Goal: Task Accomplishment & Management: Manage account settings

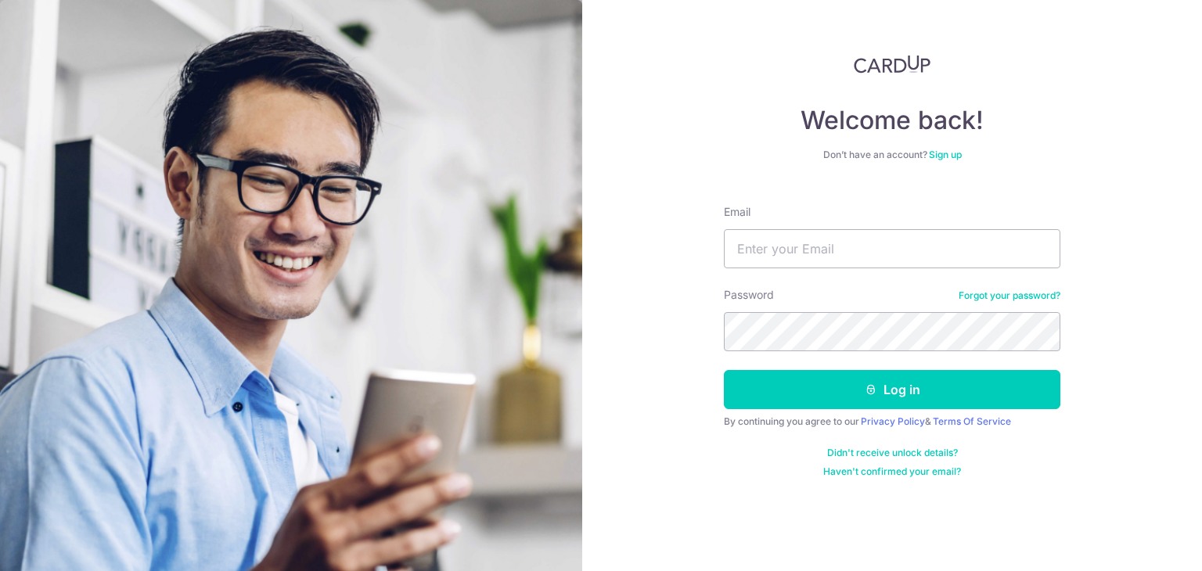
click at [857, 221] on div "Email" at bounding box center [892, 236] width 337 height 64
click at [855, 234] on input "Email" at bounding box center [892, 248] width 337 height 39
type input "[EMAIL_ADDRESS][DOMAIN_NAME]"
click at [724, 370] on button "Log in" at bounding box center [892, 389] width 337 height 39
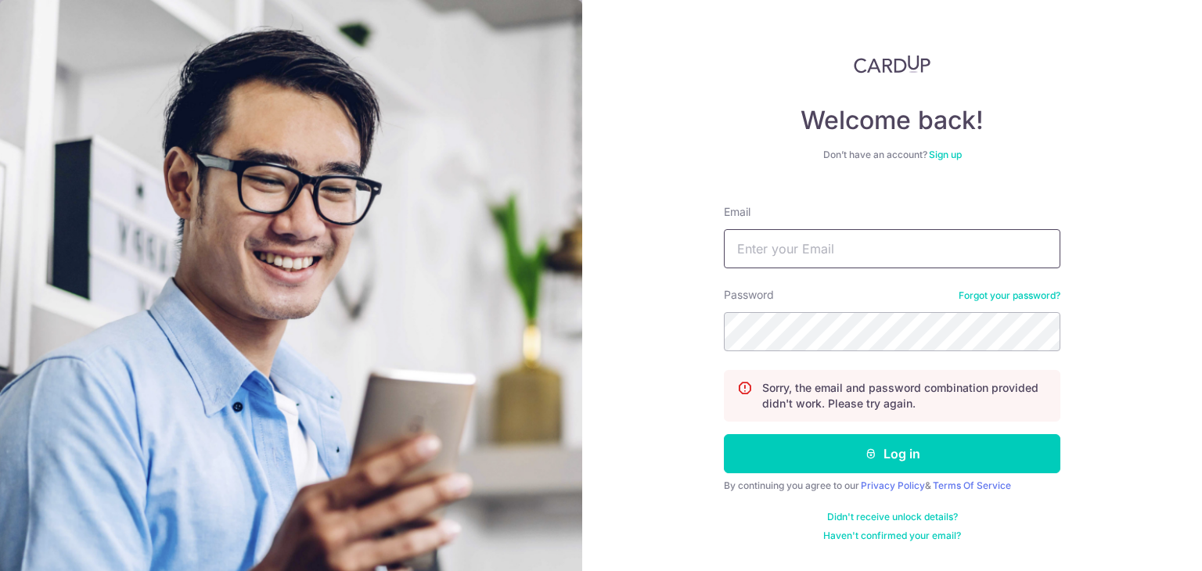
click at [859, 257] on input "Email" at bounding box center [892, 248] width 337 height 39
type input "[EMAIL_ADDRESS][DOMAIN_NAME]"
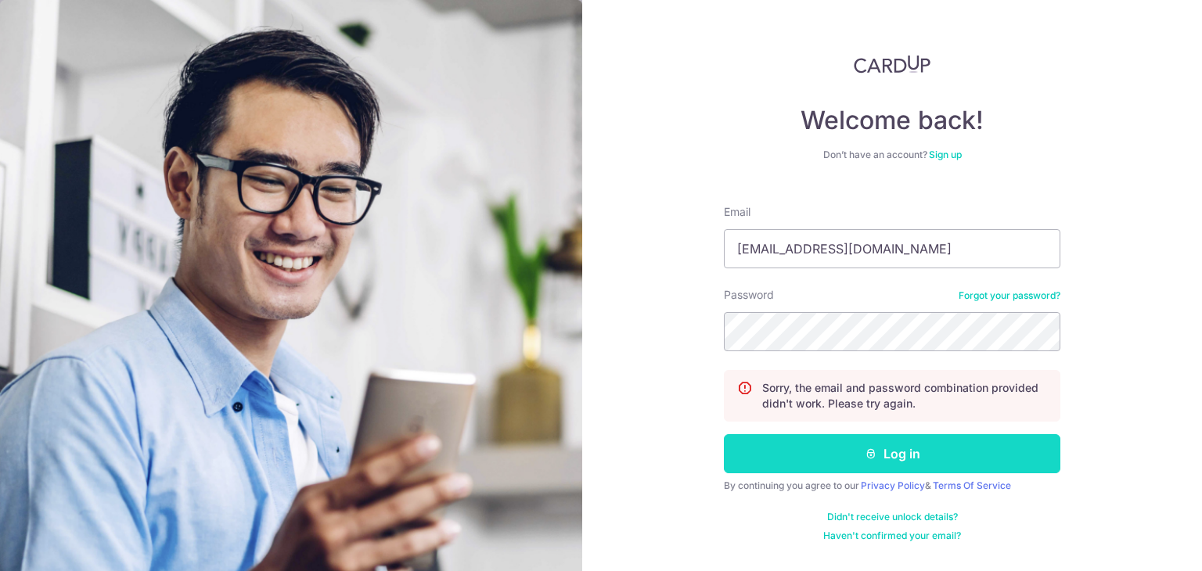
click at [853, 456] on button "Log in" at bounding box center [892, 453] width 337 height 39
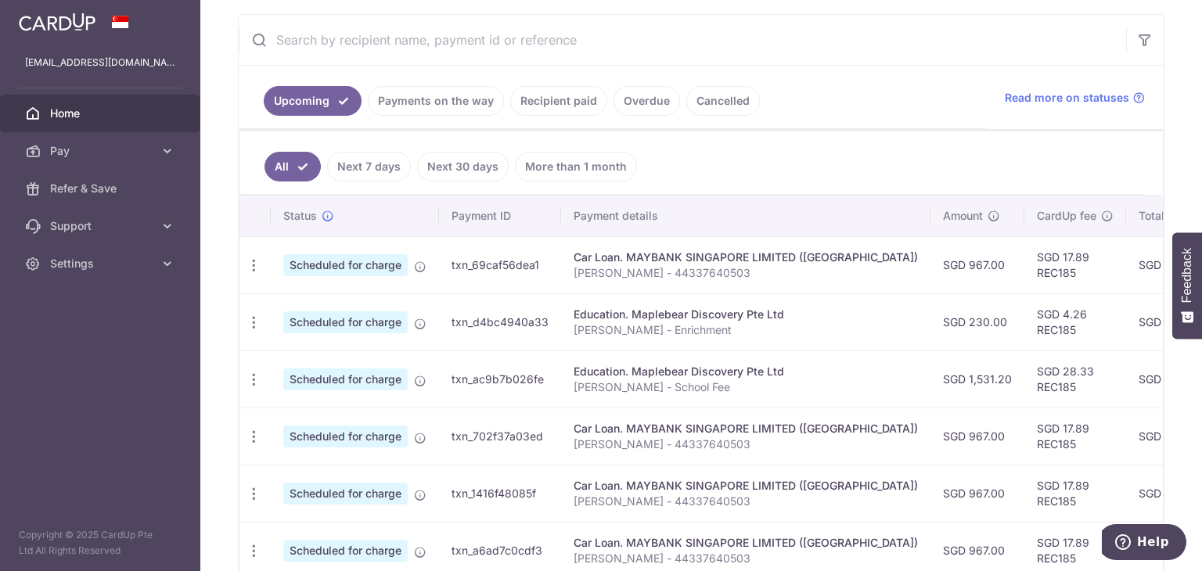
scroll to position [313, 0]
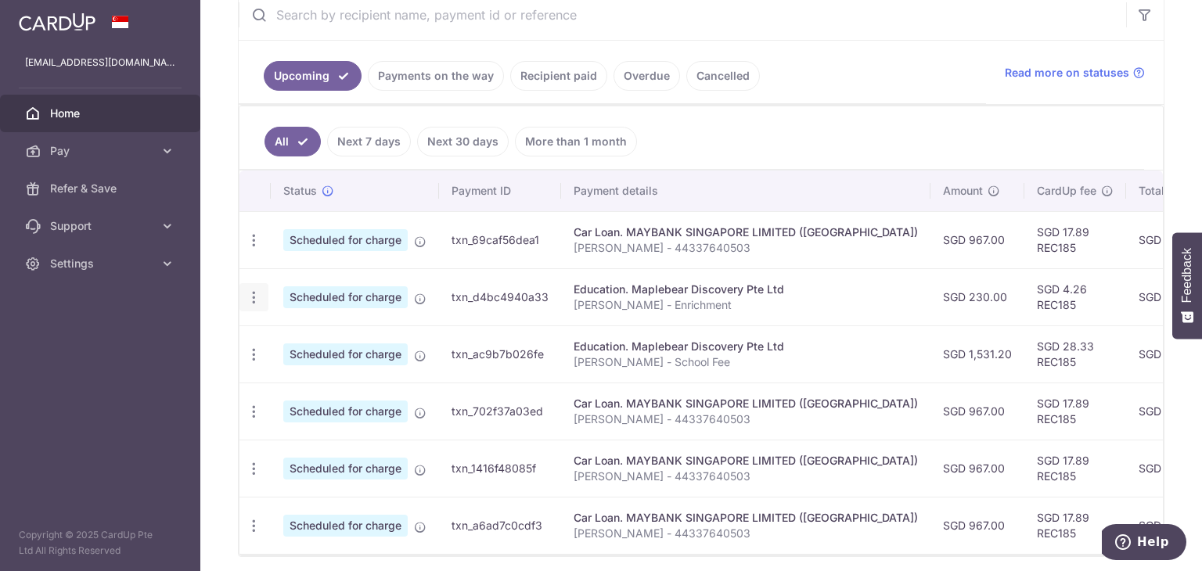
click at [254, 293] on icon "button" at bounding box center [254, 298] width 16 height 16
click at [351, 375] on span "Cancel payment" at bounding box center [337, 378] width 105 height 19
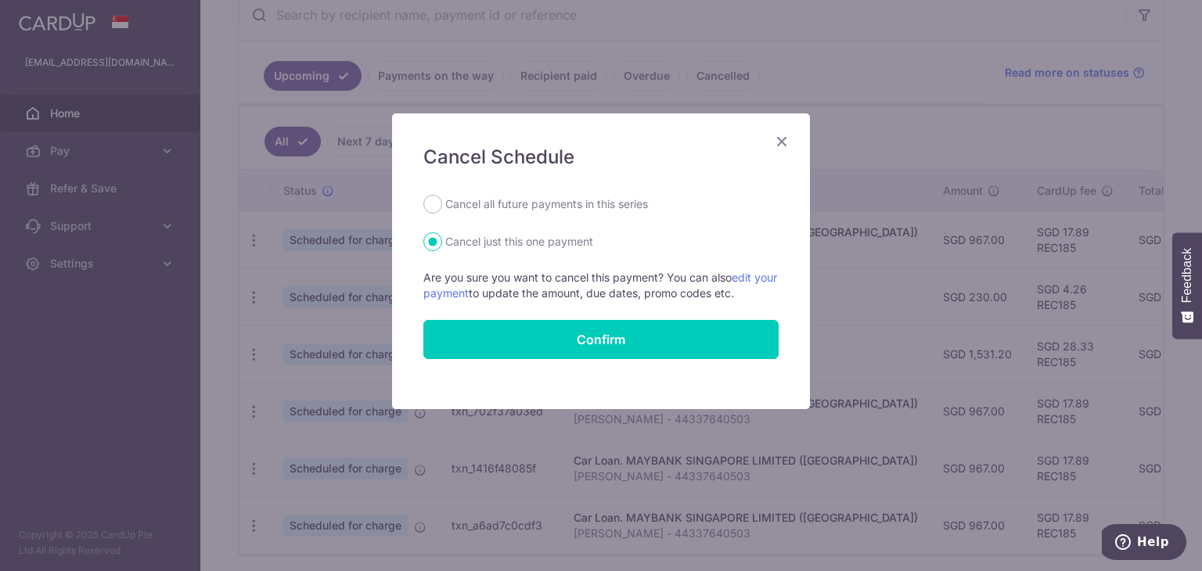
click at [784, 148] on icon "Close" at bounding box center [781, 141] width 19 height 20
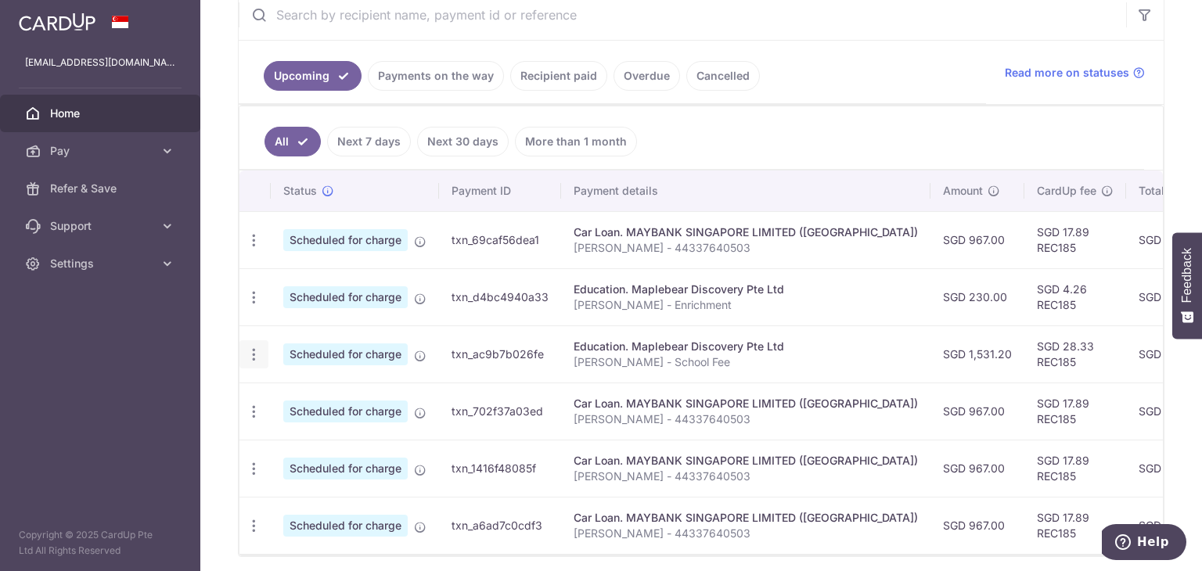
click at [254, 355] on icon "button" at bounding box center [254, 355] width 16 height 16
click at [333, 428] on span "Cancel payment" at bounding box center [337, 436] width 105 height 19
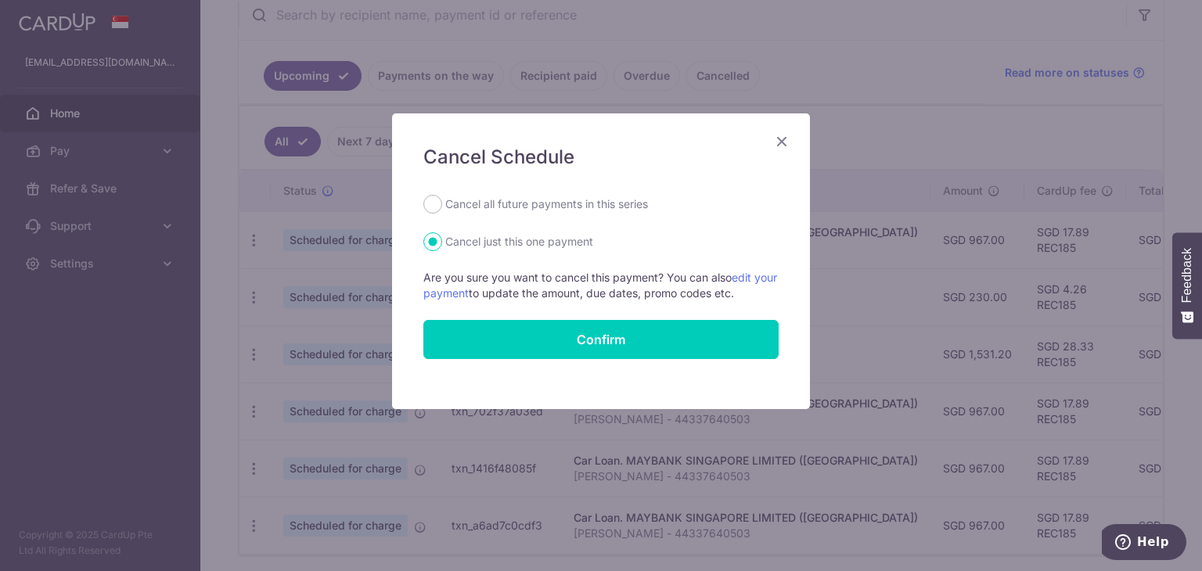
click at [774, 137] on icon "Close" at bounding box center [781, 141] width 19 height 20
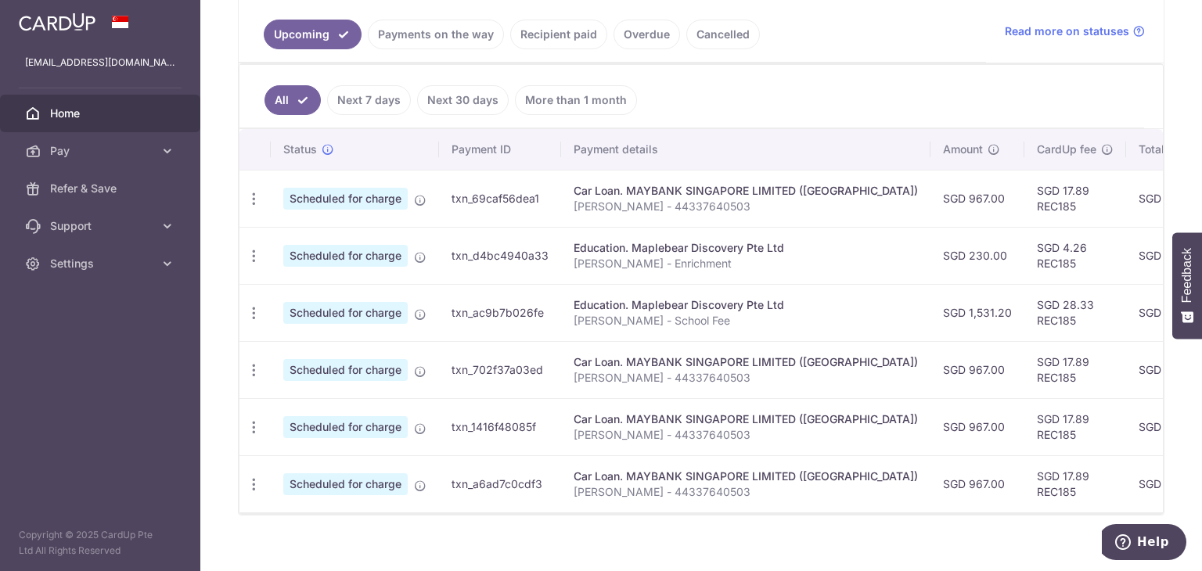
scroll to position [377, 0]
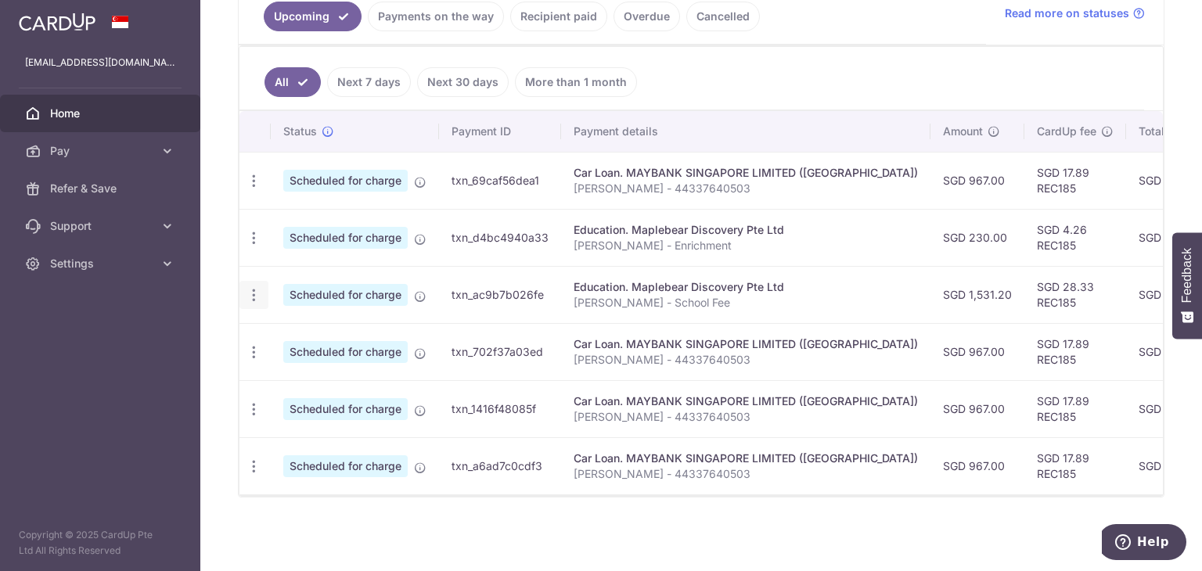
click at [257, 287] on icon "button" at bounding box center [254, 295] width 16 height 16
click at [316, 367] on span "Cancel payment" at bounding box center [337, 376] width 105 height 19
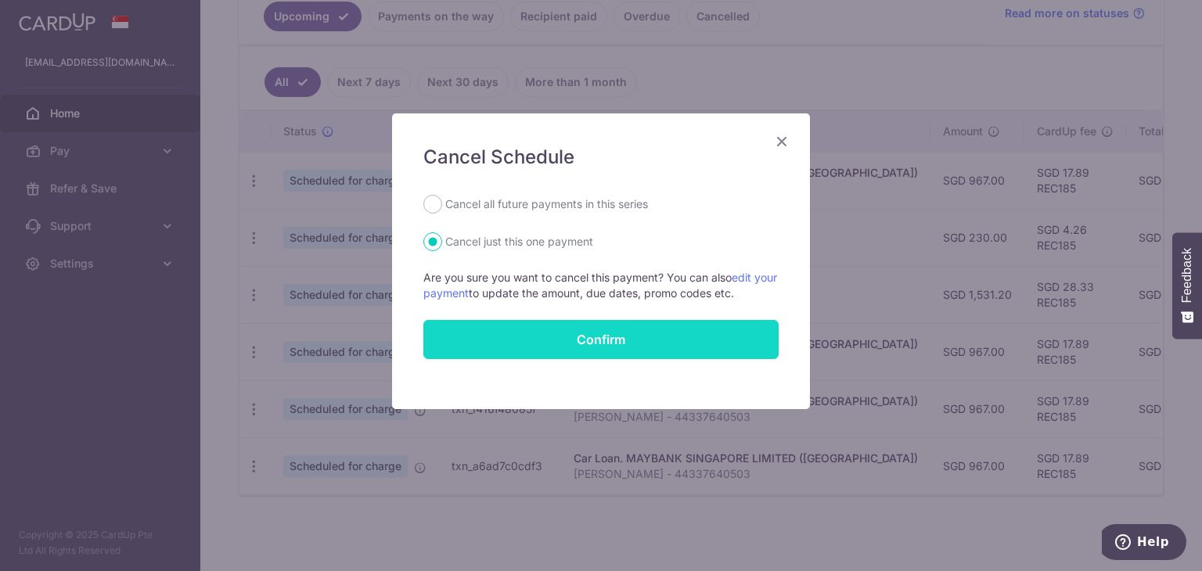
click at [638, 351] on button "Confirm" at bounding box center [600, 339] width 355 height 39
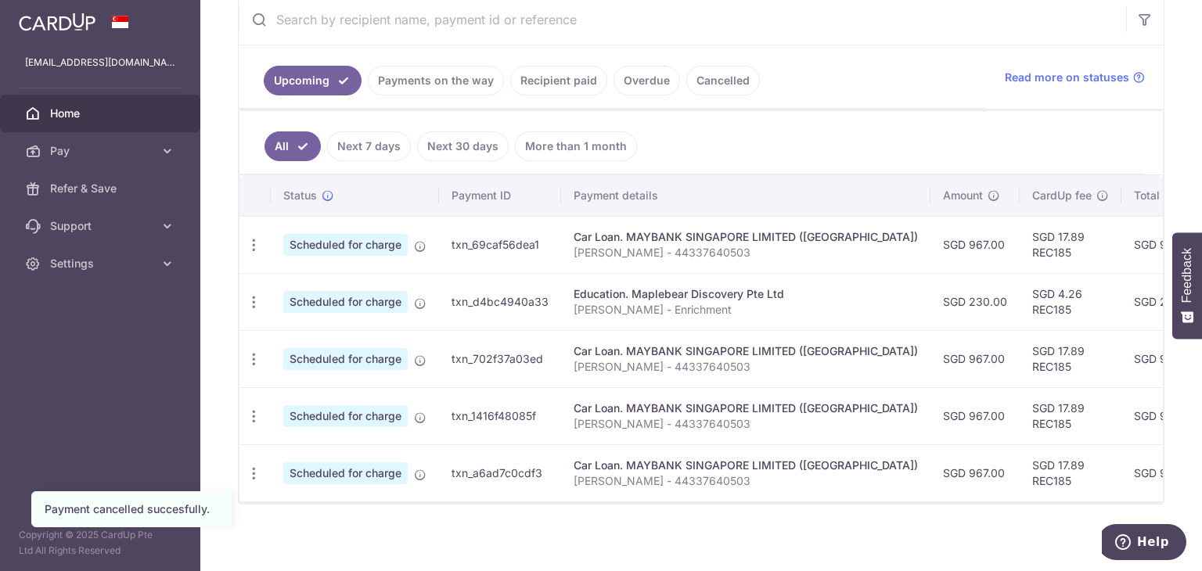
scroll to position [313, 0]
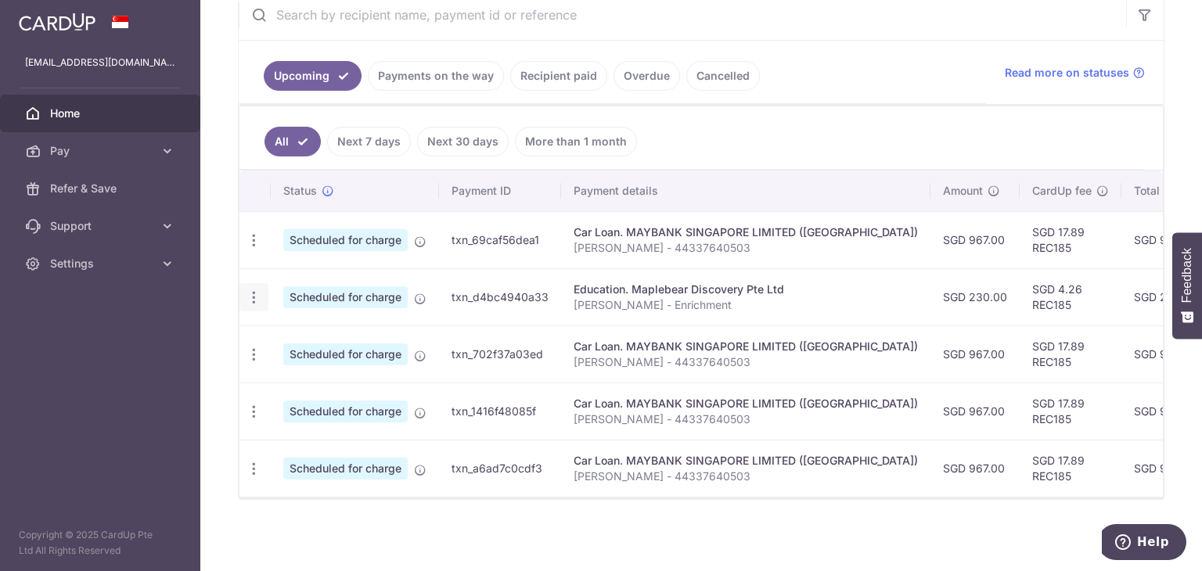
click at [257, 295] on icon "button" at bounding box center [254, 298] width 16 height 16
click at [290, 337] on span "Update payment" at bounding box center [337, 340] width 106 height 19
radio input "true"
type input "230.00"
type input "[DATE]"
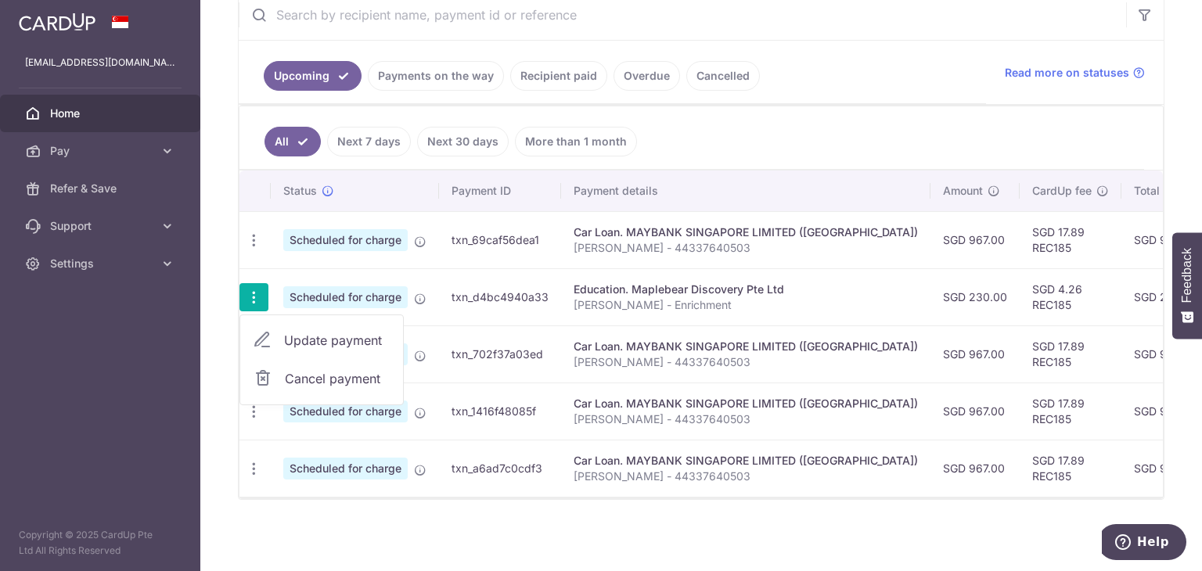
type input "[PERSON_NAME] - Enrichment"
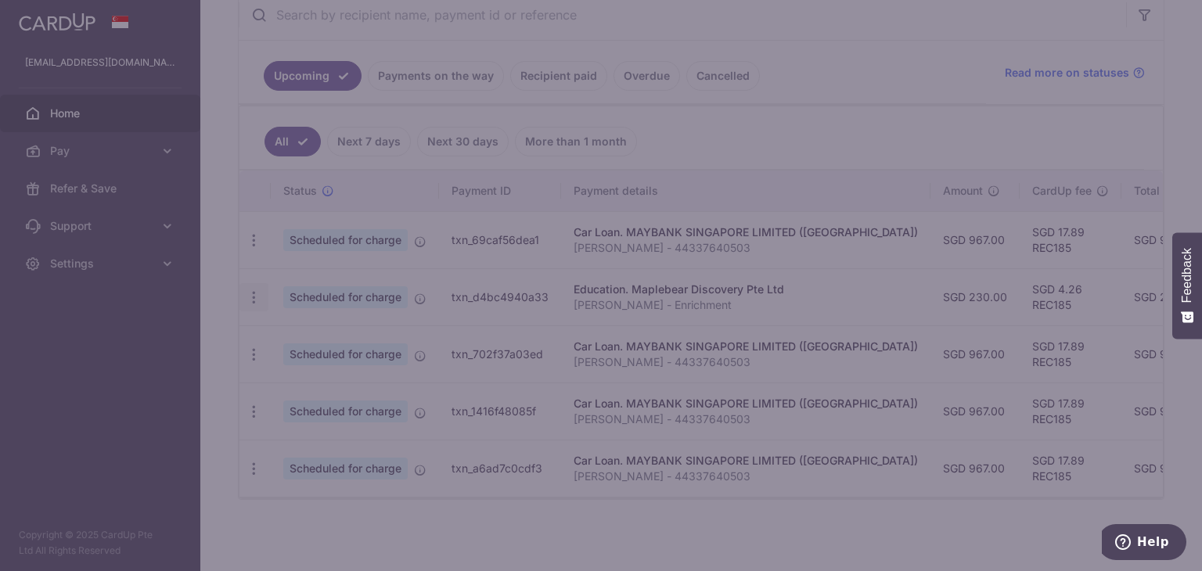
type input "REC185"
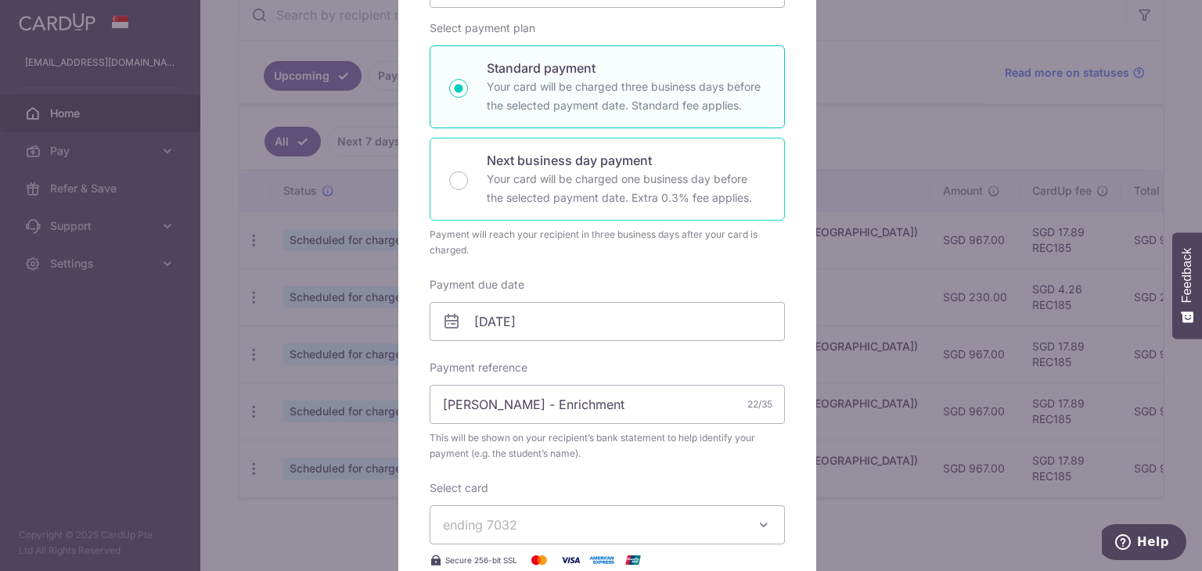
scroll to position [235, 0]
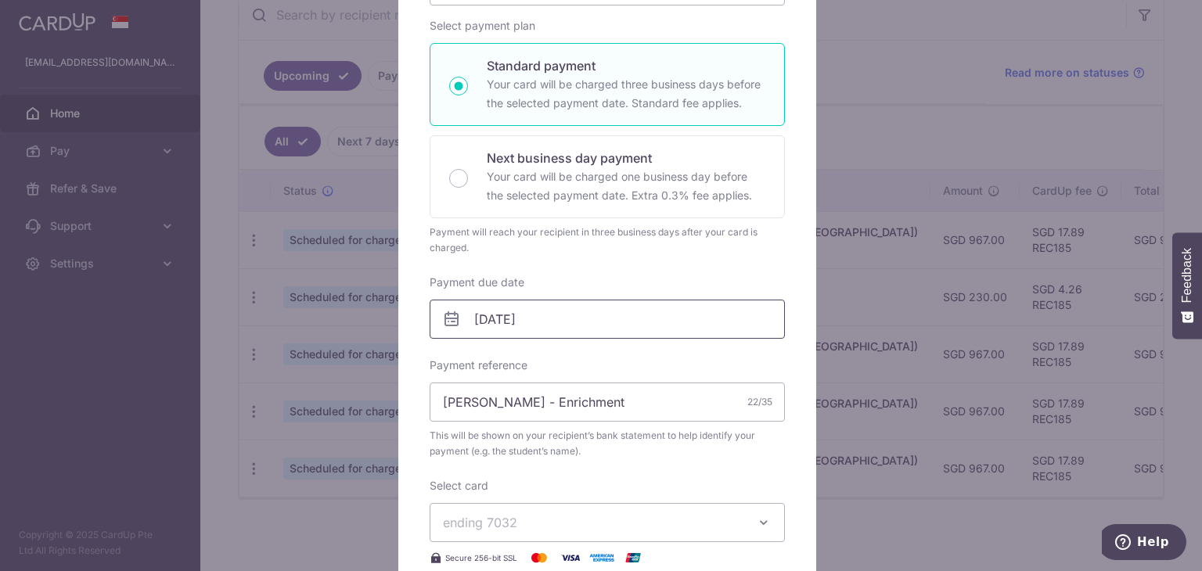
click at [690, 327] on input "[DATE]" at bounding box center [607, 319] width 355 height 39
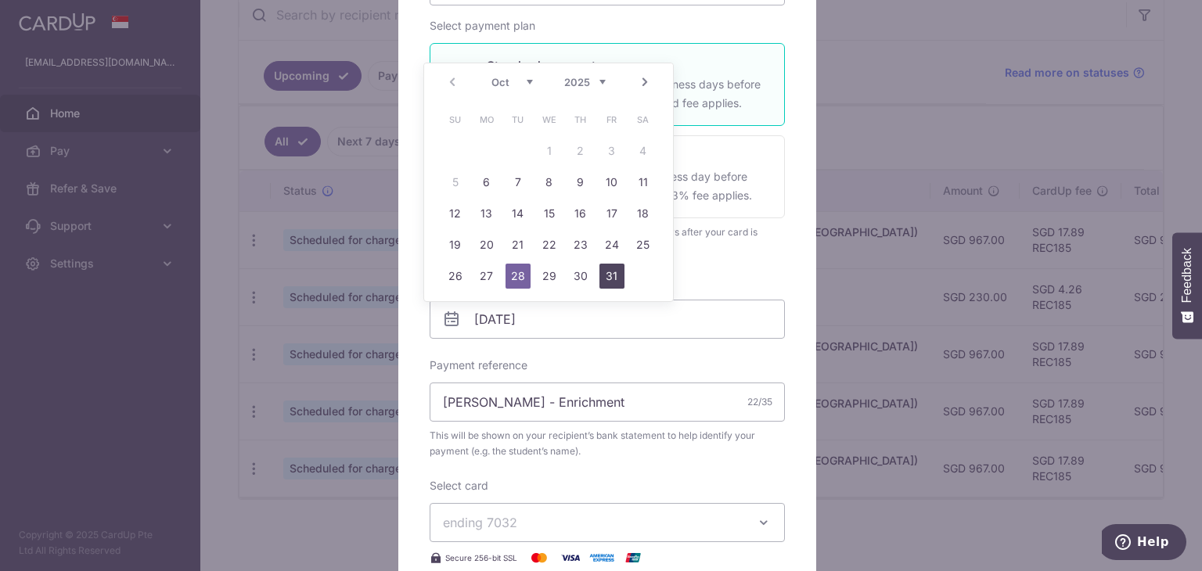
click at [613, 273] on link "31" at bounding box center [612, 276] width 25 height 25
type input "31/10/2025"
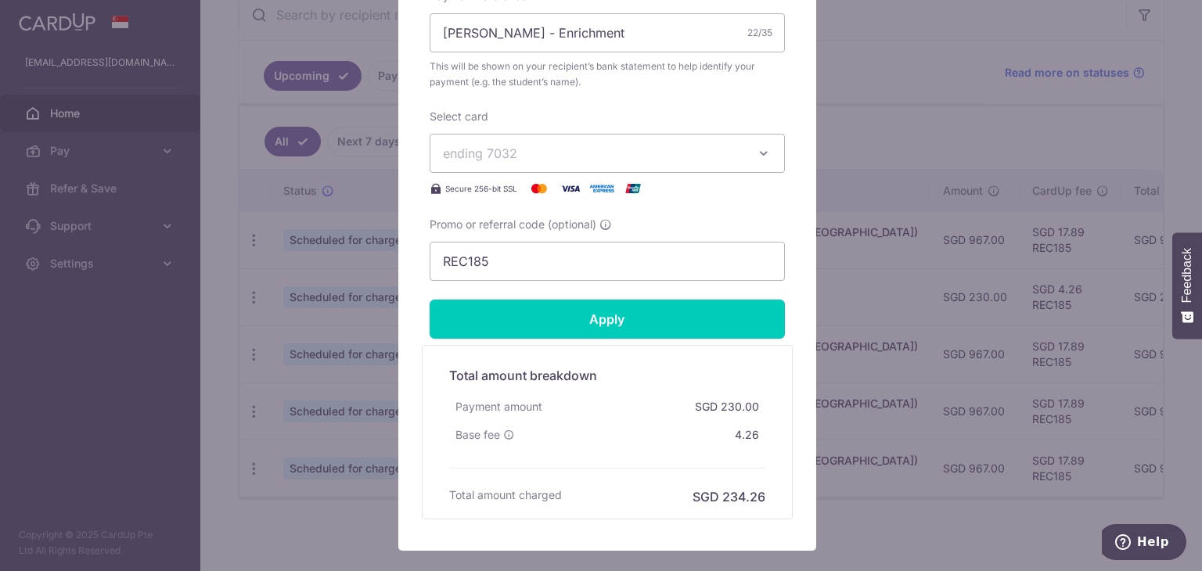
scroll to position [470, 0]
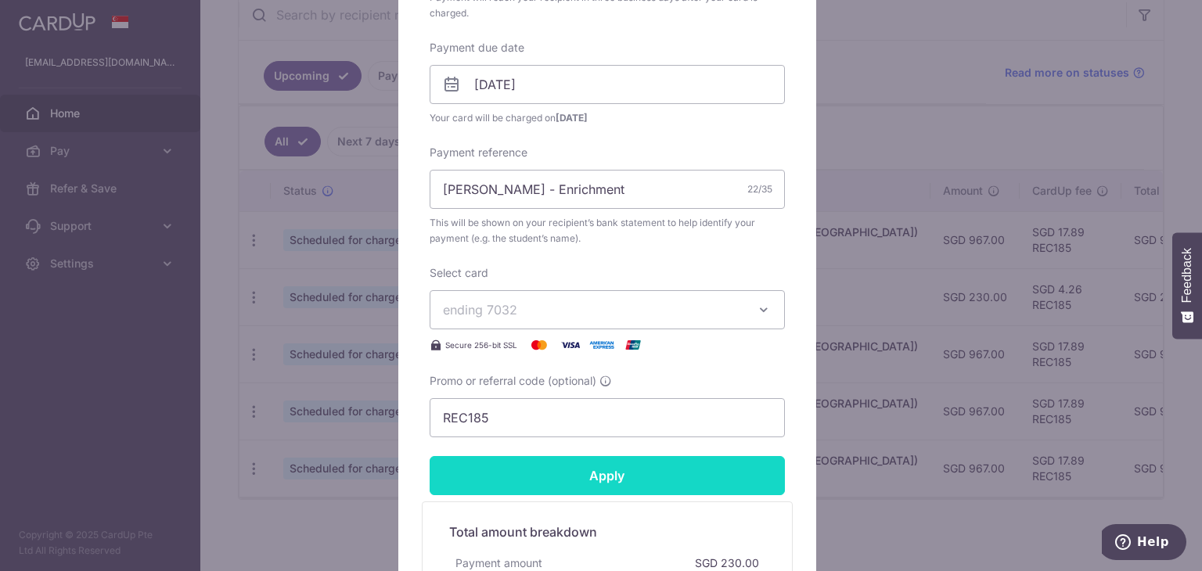
click at [629, 458] on input "Apply" at bounding box center [607, 475] width 355 height 39
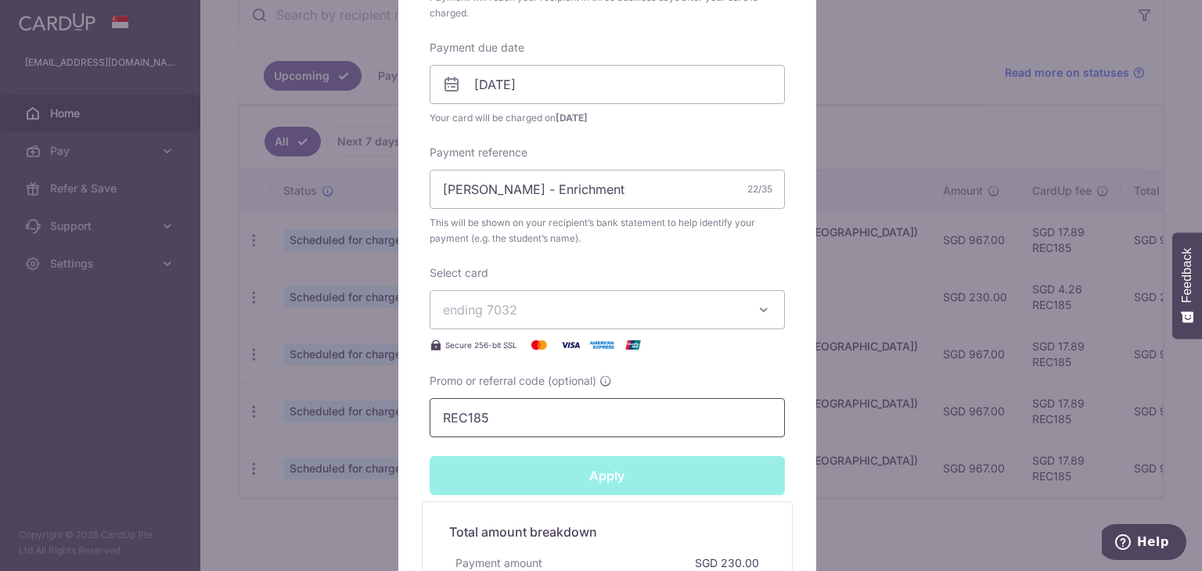
type input "Successfully Applied"
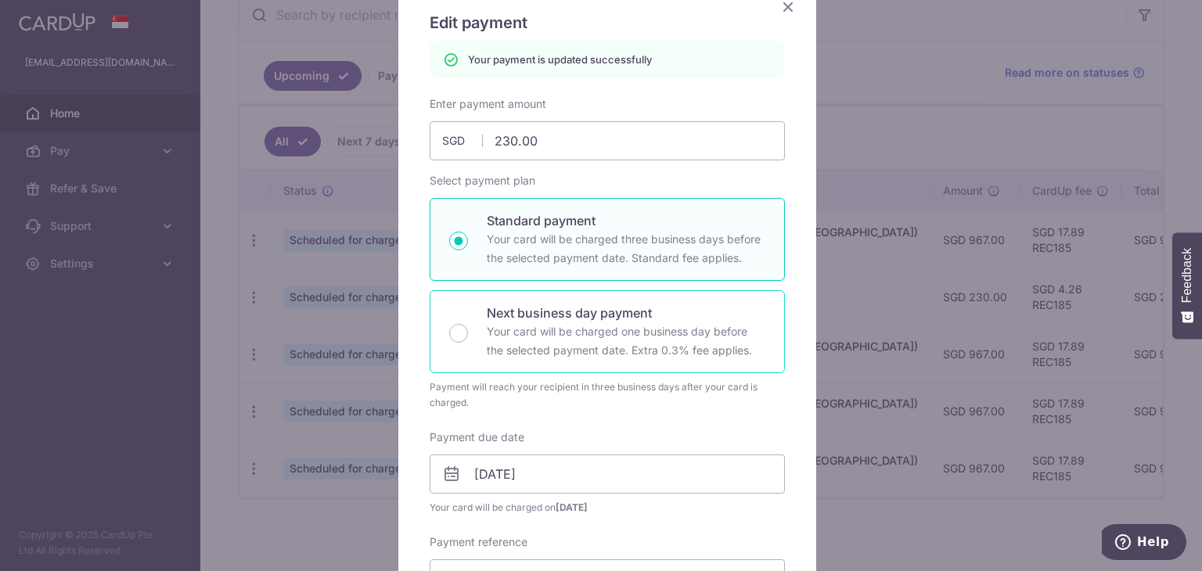
scroll to position [0, 0]
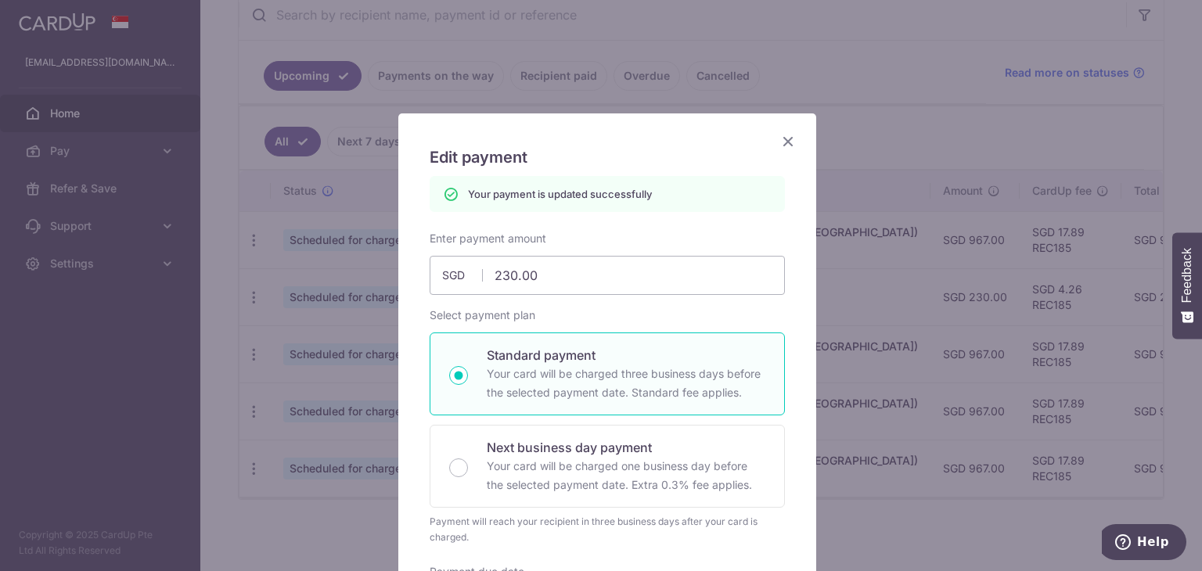
click at [781, 136] on icon "Close" at bounding box center [788, 141] width 19 height 20
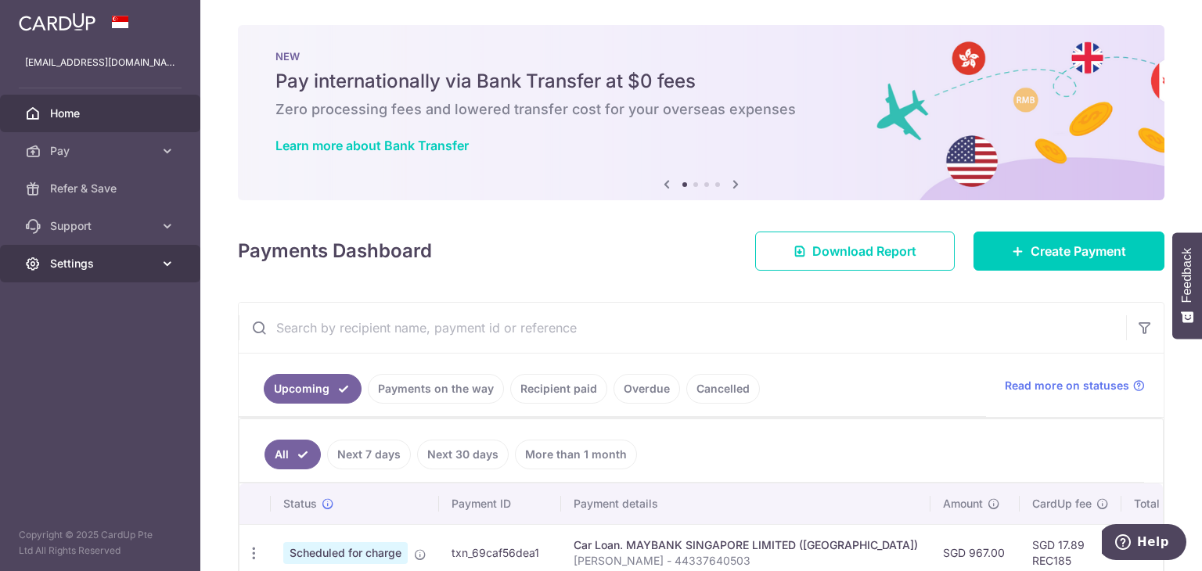
click at [92, 253] on link "Settings" at bounding box center [100, 264] width 200 height 38
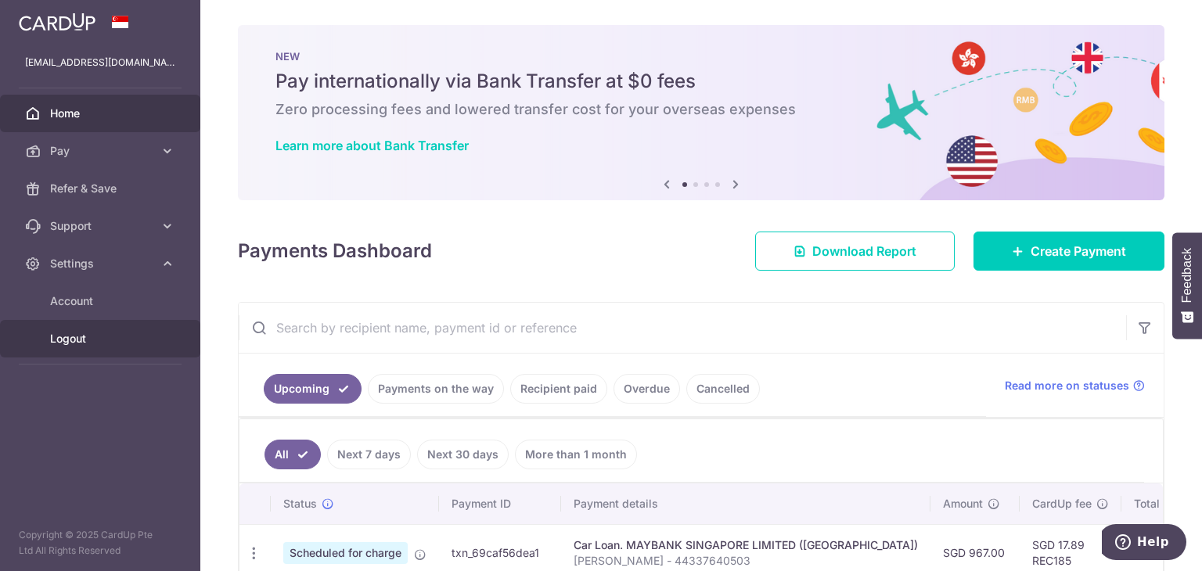
click at [106, 336] on span "Logout" at bounding box center [101, 339] width 103 height 16
